Goal: Information Seeking & Learning: Learn about a topic

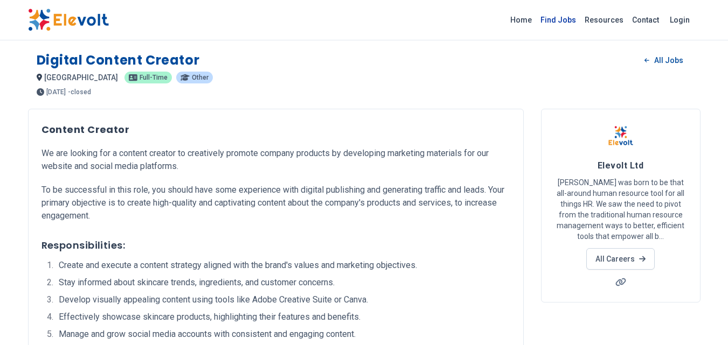
click at [570, 20] on link "Find Jobs" at bounding box center [558, 19] width 44 height 17
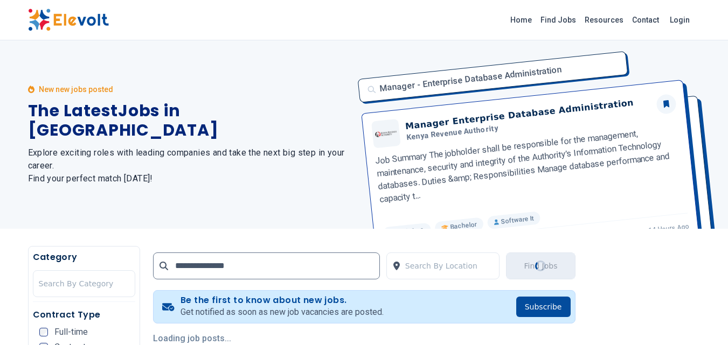
type input "**********"
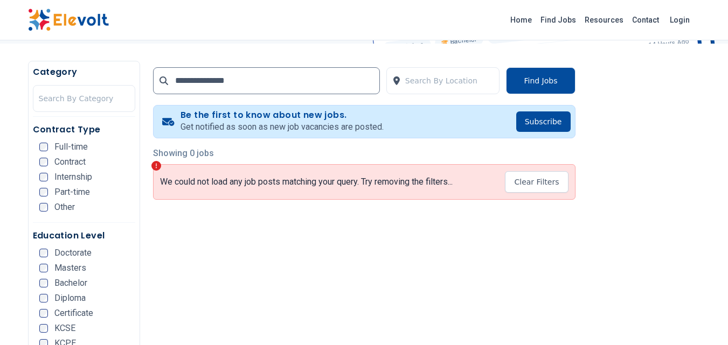
scroll to position [200, 0]
